Goal: Information Seeking & Learning: Learn about a topic

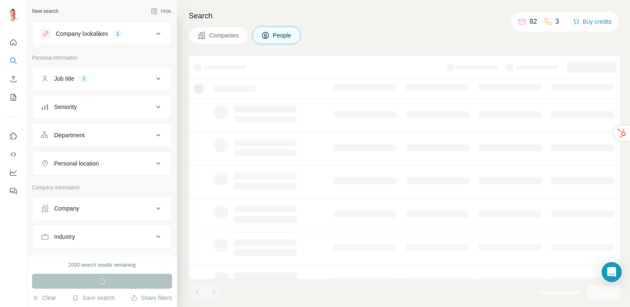
click at [229, 40] on button "Companies" at bounding box center [219, 35] width 60 height 17
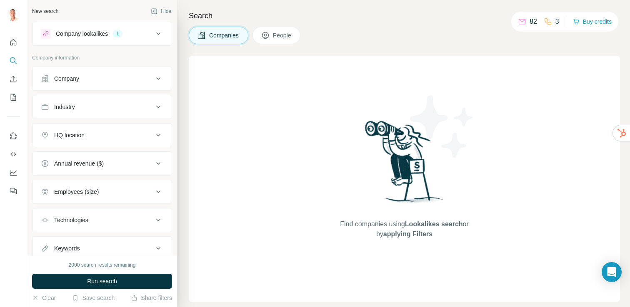
click at [153, 35] on icon at bounding box center [158, 34] width 10 height 10
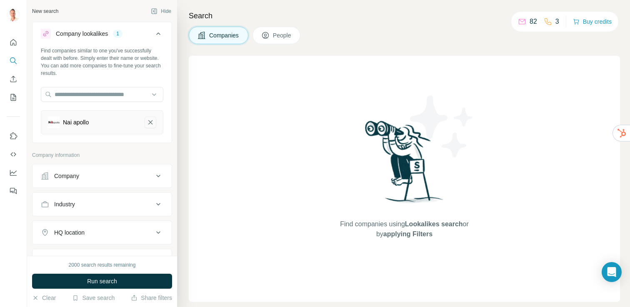
click at [148, 123] on icon "Nai apollo-remove-button" at bounding box center [150, 122] width 4 height 4
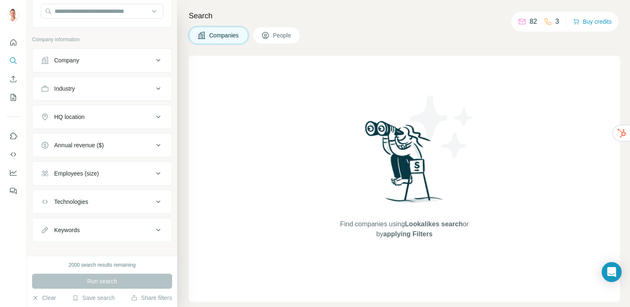
scroll to position [93, 0]
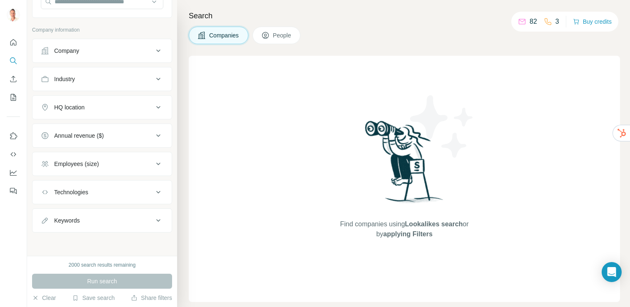
click at [111, 161] on div "Employees (size)" at bounding box center [97, 164] width 112 height 8
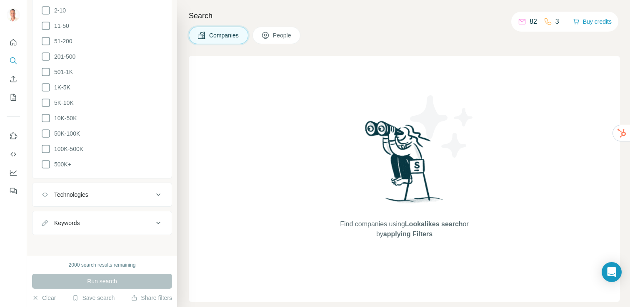
scroll to position [0, 0]
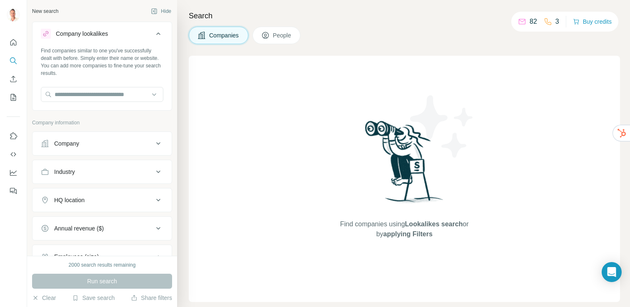
click at [115, 142] on div "Company" at bounding box center [97, 144] width 112 height 8
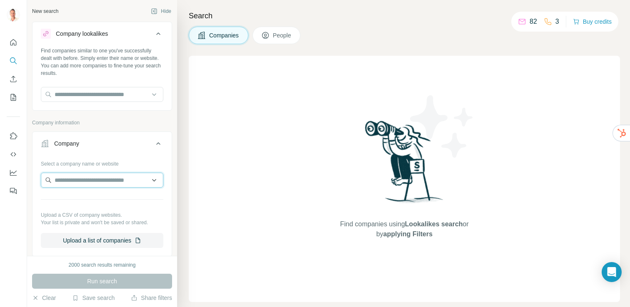
click at [91, 180] on input "text" at bounding box center [102, 180] width 122 height 15
paste input "**********"
type input "**********"
click at [111, 280] on div "Run search" at bounding box center [102, 281] width 140 height 15
